Goal: Register for event/course

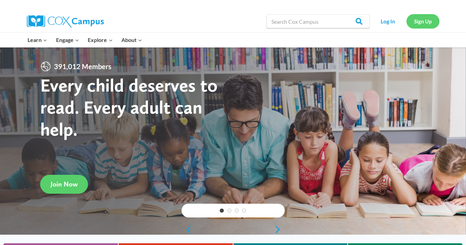
click at [421, 18] on link "Sign Up" at bounding box center [423, 21] width 33 height 14
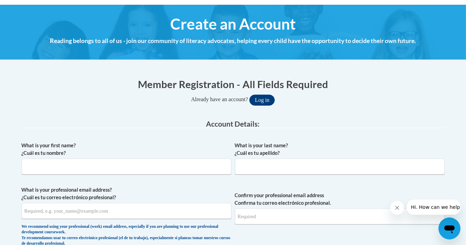
scroll to position [83, 0]
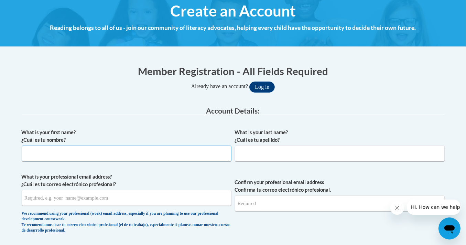
click at [166, 156] on input "What is your first name? ¿Cuál es tu nombre?" at bounding box center [127, 154] width 210 height 16
type input "Kirstie"
type input "Lombardi"
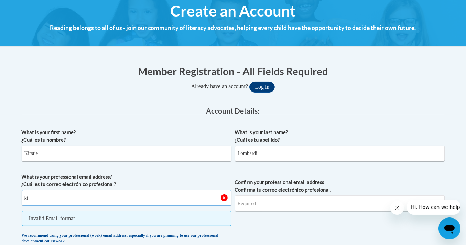
type input "k"
type input "kirstielombardi2014@gmail.com"
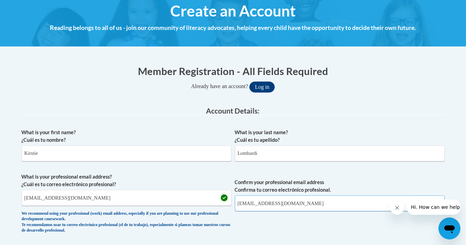
type input "kirstielombardi2014@gmail.com"
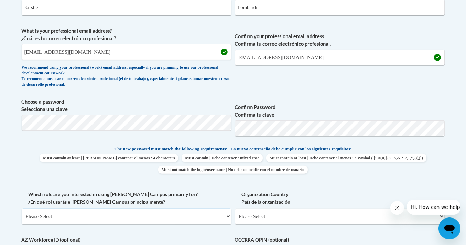
click at [44, 219] on select "Please Select College/University | Colegio/Universidad Community/Nonprofit Part…" at bounding box center [127, 217] width 210 height 16
select select "fbf2d438-af2f-41f8-98f1-81c410e29de3"
click at [22, 209] on select "Please Select College/University | Colegio/Universidad Community/Nonprofit Part…" at bounding box center [127, 217] width 210 height 16
click at [275, 211] on select "Please Select Early Learning/Daycare Teacher/Family Home Care Provider | Maestr…" at bounding box center [340, 217] width 210 height 16
select select "5e2af403-4f2c-4e49-a02f-103e55d7b75b"
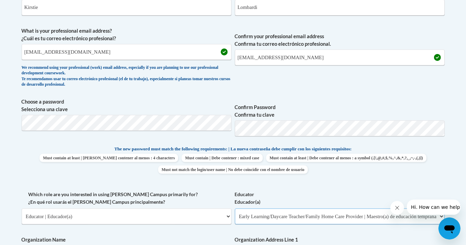
click at [235, 209] on select "Please Select Early Learning/Daycare Teacher/Family Home Care Provider | Maestr…" at bounding box center [340, 217] width 210 height 16
click at [2, 165] on body "This site uses cookies to help improve your learning experience. By continuing …" at bounding box center [233, 245] width 466 height 949
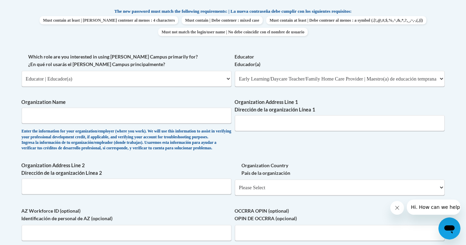
scroll to position [380, 0]
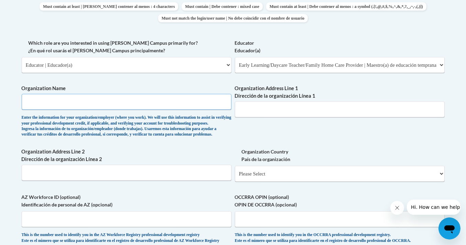
click at [81, 104] on input "Organization Name" at bounding box center [127, 102] width 210 height 16
type input "m"
type input "Micah's Playhouse"
click at [366, 129] on div "What is your first name? ¿Cuál es tu nombre? Kirstie What is your last name? ¿C…" at bounding box center [233, 39] width 423 height 423
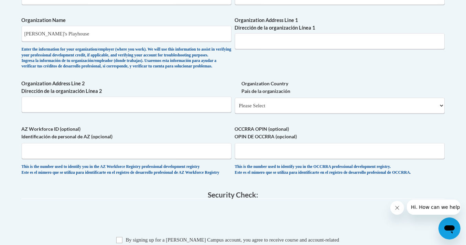
scroll to position [449, 0]
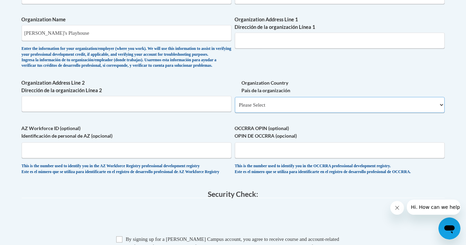
click at [363, 113] on select "Please Select United States | Estados Unidos Outside of the United States | Fue…" at bounding box center [340, 105] width 210 height 16
select select "ad49bcad-a171-4b2e-b99c-48b446064914"
click at [235, 108] on select "Please Select United States | Estados Unidos Outside of the United States | Fue…" at bounding box center [340, 105] width 210 height 16
select select
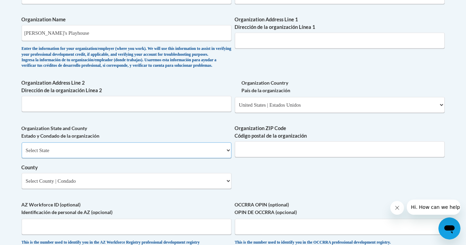
click at [157, 158] on select "Select State Alabama Alaska Arizona Arkansas California Colorado Connecticut De…" at bounding box center [127, 150] width 210 height 16
select select "Georgia"
click at [22, 154] on select "Select State Alabama Alaska Arizona Arkansas California Colorado Connecticut De…" at bounding box center [127, 150] width 210 height 16
click at [252, 157] on input "Organization ZIP Code Código postal de la organización" at bounding box center [340, 149] width 210 height 16
type input "31021"
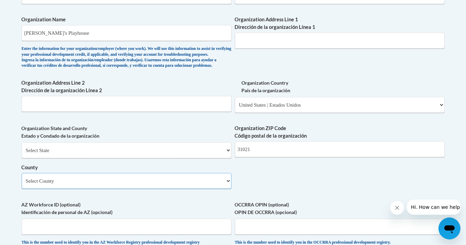
click at [94, 189] on select "Select County Appling Atkinson Bacon Baker Baldwin Banks Barrow Bartow Ben Hill…" at bounding box center [127, 181] width 210 height 16
select select "Laurens"
click at [22, 184] on select "Select County Appling Atkinson Bacon Baker Baldwin Banks Barrow Bartow Ben Hill…" at bounding box center [127, 181] width 210 height 16
click at [7, 195] on body "This site uses cookies to help improve your learning experience. By continuing …" at bounding box center [233, 63] width 466 height 1025
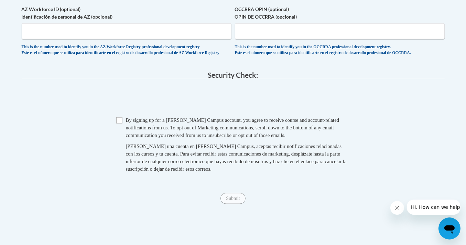
scroll to position [655, 0]
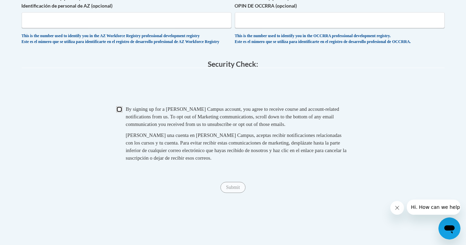
click at [121, 113] on input "Checkbox" at bounding box center [119, 109] width 6 height 6
checkbox input "true"
click at [241, 193] on input "Submit" at bounding box center [233, 187] width 25 height 11
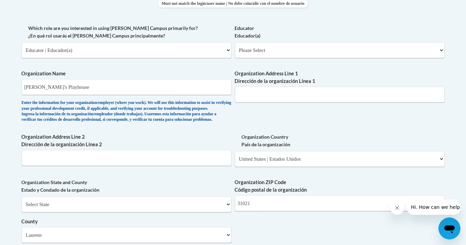
scroll to position [385, 0]
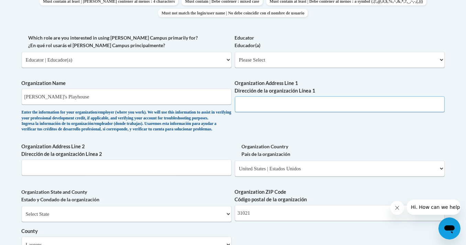
click at [307, 100] on input "Organization Address Line 1 Dirección de la organización Línea 1" at bounding box center [340, 104] width 210 height 16
type input "1232 GA-19"
click at [313, 136] on div "What is your first name? ¿Cuál es tu nombre? Kirstie What is your last name? ¿C…" at bounding box center [233, 72] width 423 height 499
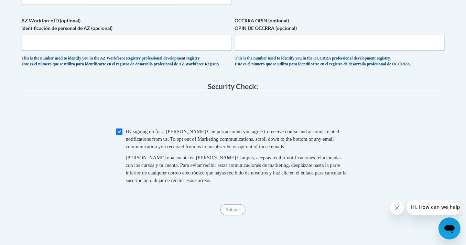
scroll to position [674, 0]
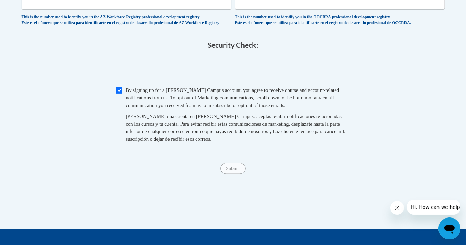
click at [282, 174] on div "Submit Submit" at bounding box center [233, 168] width 423 height 11
click at [382, 83] on span "0cAFcWeA7jOPWRH1dX0h-SoJTBiZAANCbs_WGQd2gZHDQSEMzXHG5aox7sWCzW6pN0Ml6jTHZJBS59G…" at bounding box center [233, 69] width 423 height 27
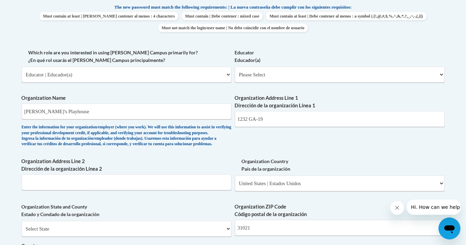
scroll to position [371, 0]
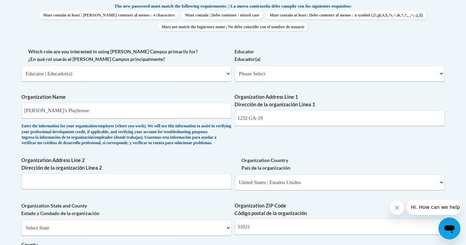
click at [310, 110] on span "Organization Address Line 1 Dirección de la organización Línea 1 1232 GA-19" at bounding box center [340, 109] width 210 height 33
click at [279, 118] on input "1232 GA-19" at bounding box center [340, 118] width 210 height 16
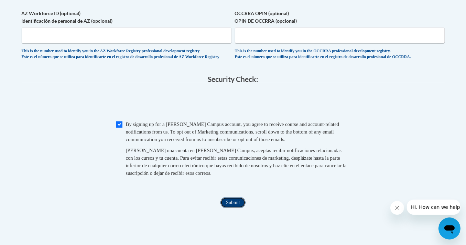
click at [231, 208] on input "Submit" at bounding box center [233, 202] width 25 height 11
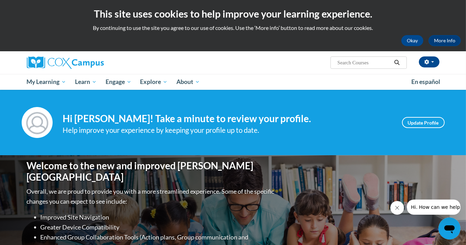
click at [339, 60] on input "Search..." at bounding box center [364, 63] width 55 height 8
type input "the power of language"
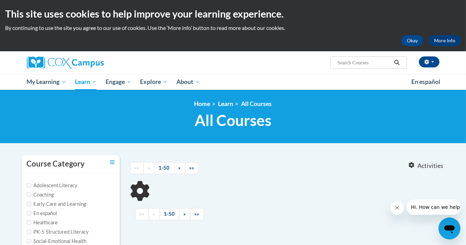
type input "the power of language"
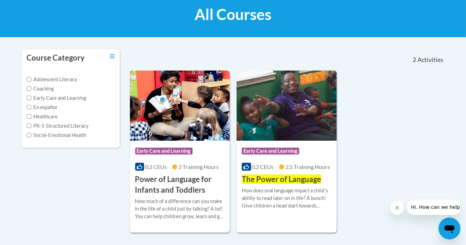
scroll to position [129, 0]
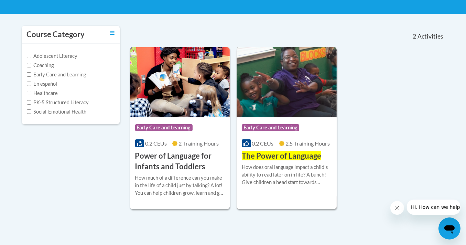
click at [277, 111] on img at bounding box center [287, 82] width 100 height 70
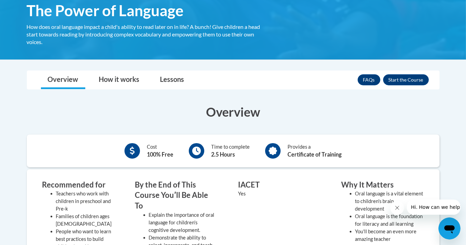
scroll to position [155, 0]
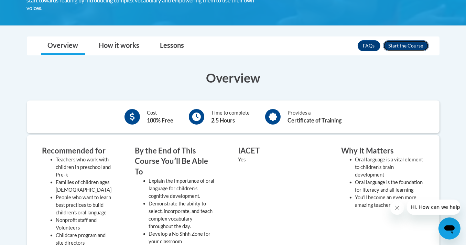
click at [399, 49] on button "Enroll" at bounding box center [406, 45] width 46 height 11
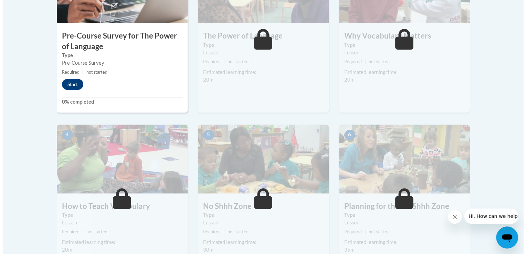
scroll to position [207, 0]
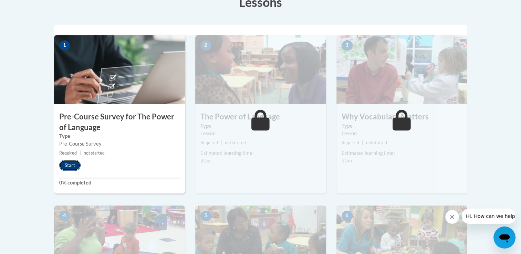
click at [69, 167] on button "Start" at bounding box center [69, 165] width 21 height 11
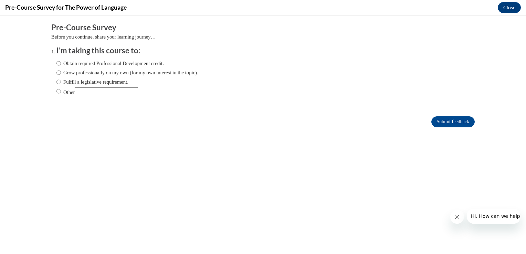
scroll to position [0, 0]
click at [56, 65] on input "Obtain required Professional Development credit." at bounding box center [58, 64] width 4 height 8
radio input "true"
click at [437, 121] on input "Submit feedback" at bounding box center [452, 121] width 43 height 11
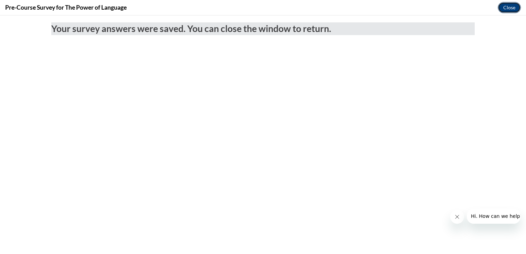
click at [466, 8] on button "Close" at bounding box center [509, 7] width 23 height 11
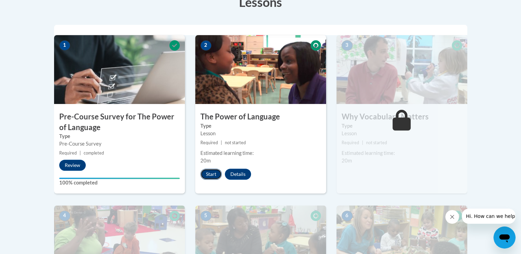
click at [211, 176] on button "Start" at bounding box center [210, 174] width 21 height 11
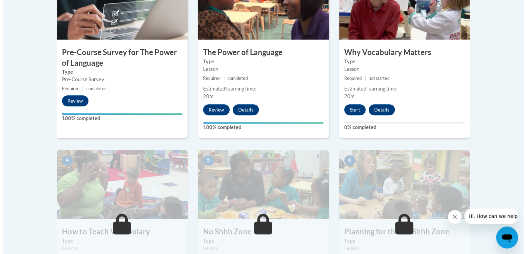
scroll to position [284, 0]
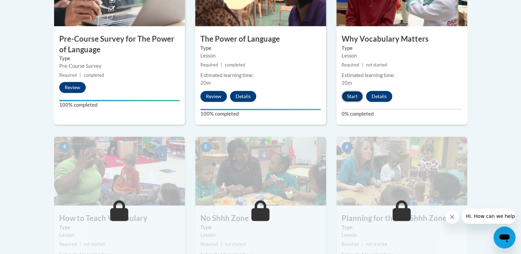
click at [357, 101] on button "Start" at bounding box center [351, 96] width 21 height 11
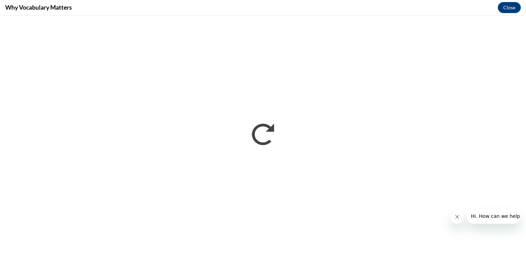
scroll to position [0, 0]
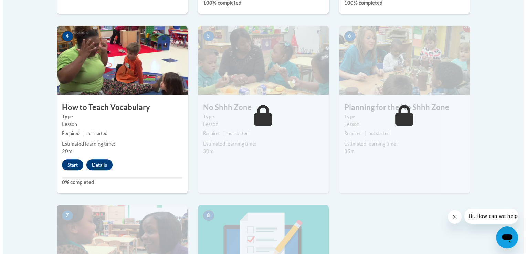
scroll to position [399, 0]
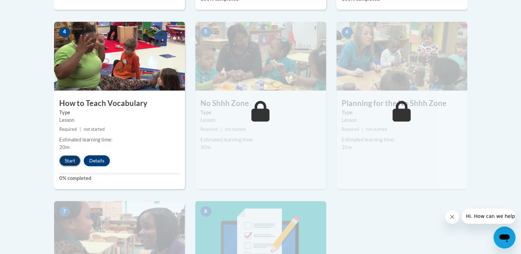
click at [68, 158] on button "Start" at bounding box center [69, 160] width 21 height 11
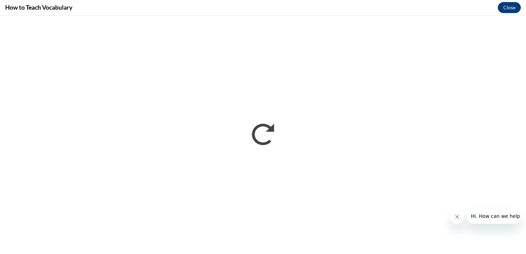
scroll to position [0, 0]
